Goal: Information Seeking & Learning: Get advice/opinions

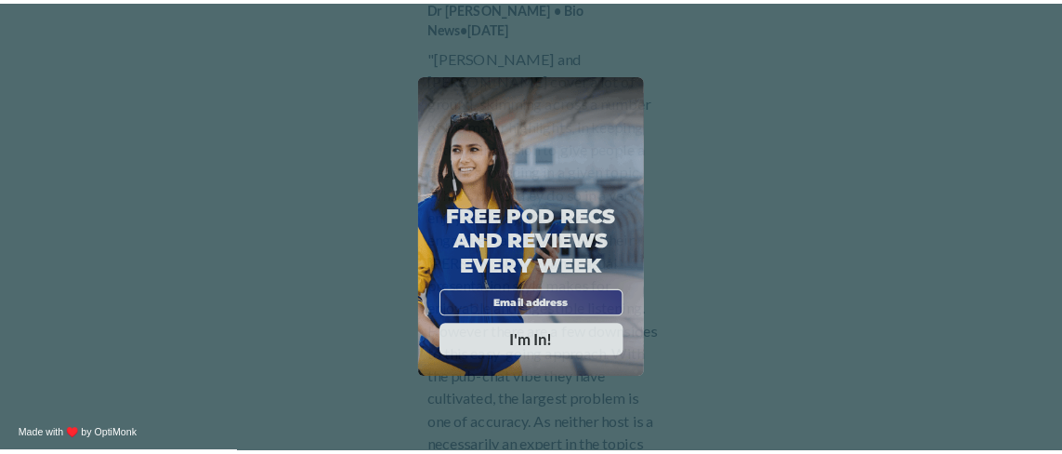
scroll to position [1022, 0]
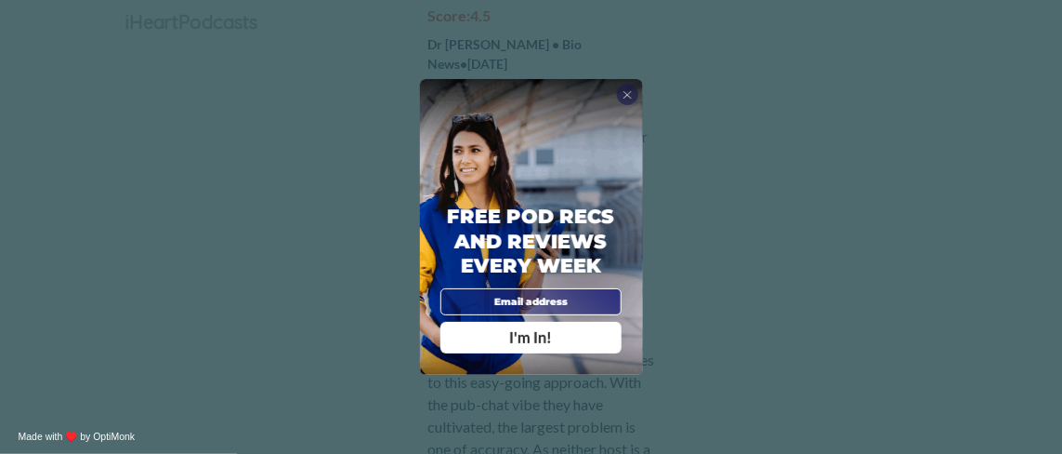
click at [629, 97] on span "X" at bounding box center [628, 94] width 10 height 14
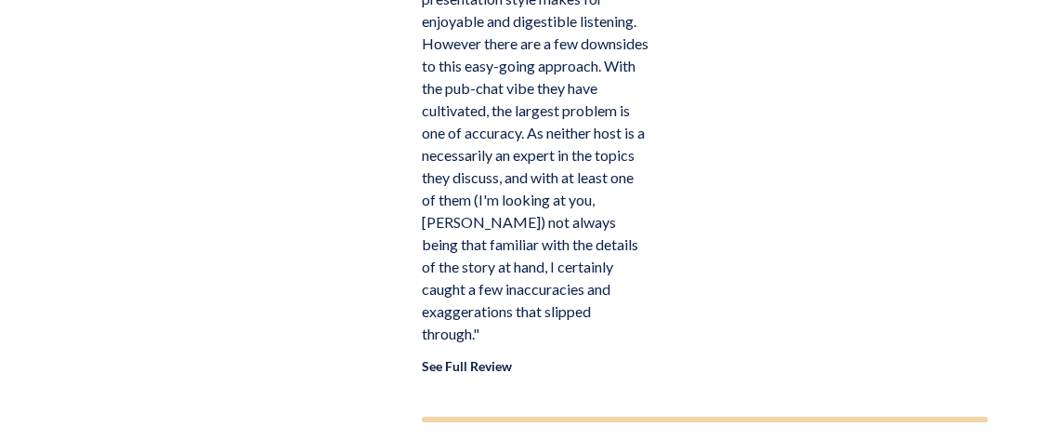
scroll to position [1431, 0]
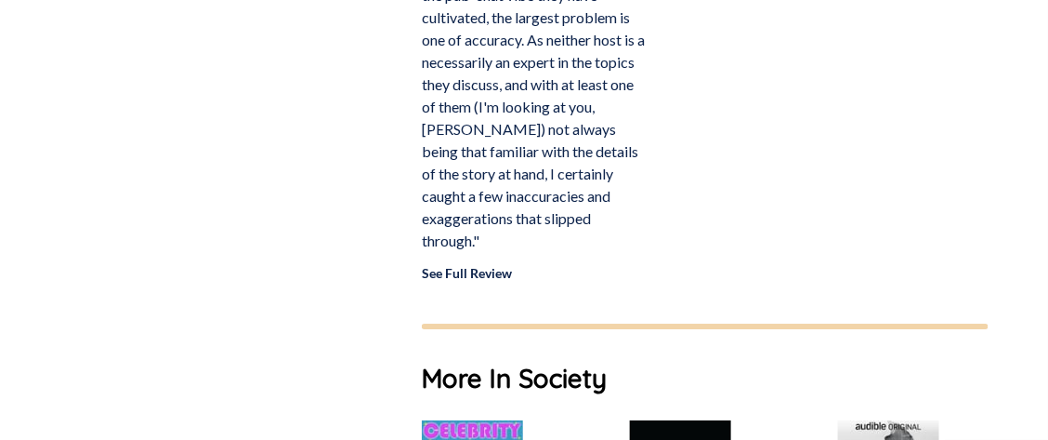
click at [485, 265] on link "See Full Review" at bounding box center [467, 273] width 90 height 16
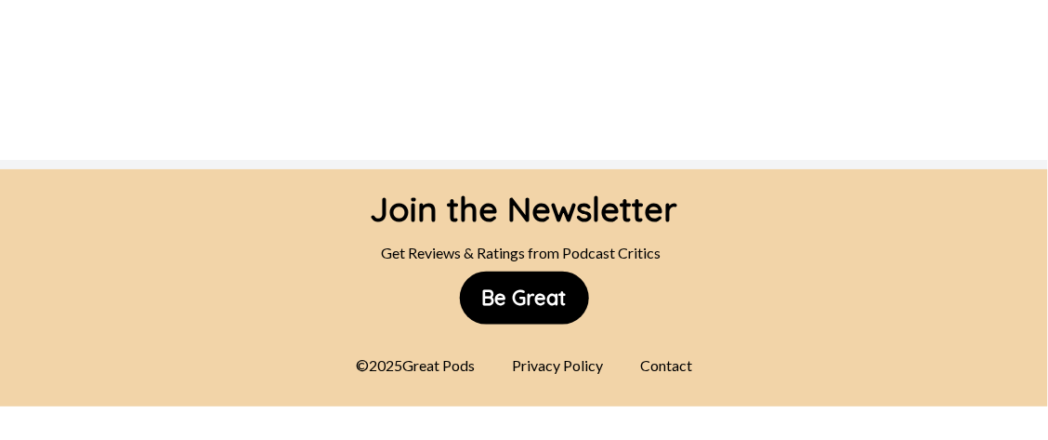
scroll to position [2143, 0]
